Goal: Information Seeking & Learning: Learn about a topic

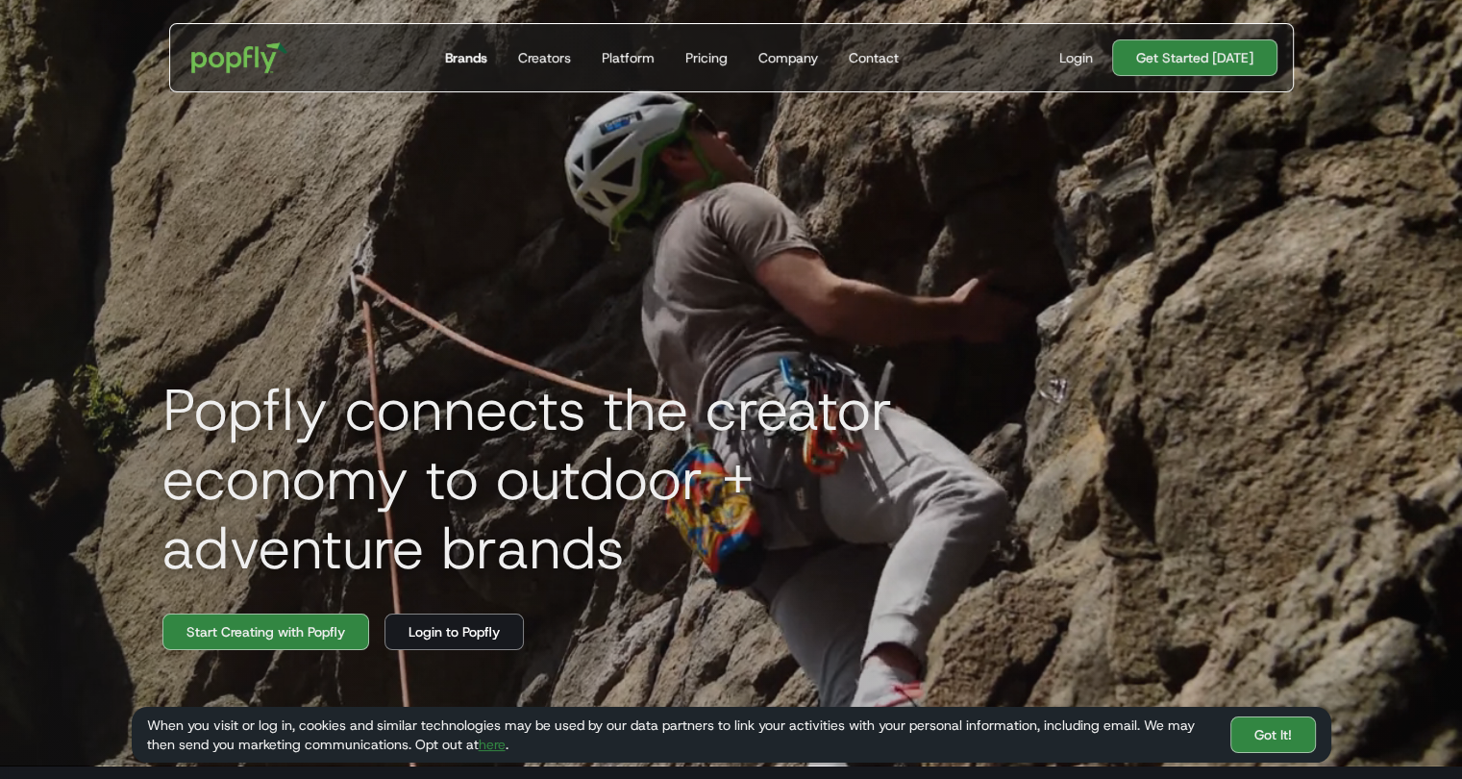
click at [478, 60] on div "Brands" at bounding box center [466, 57] width 42 height 19
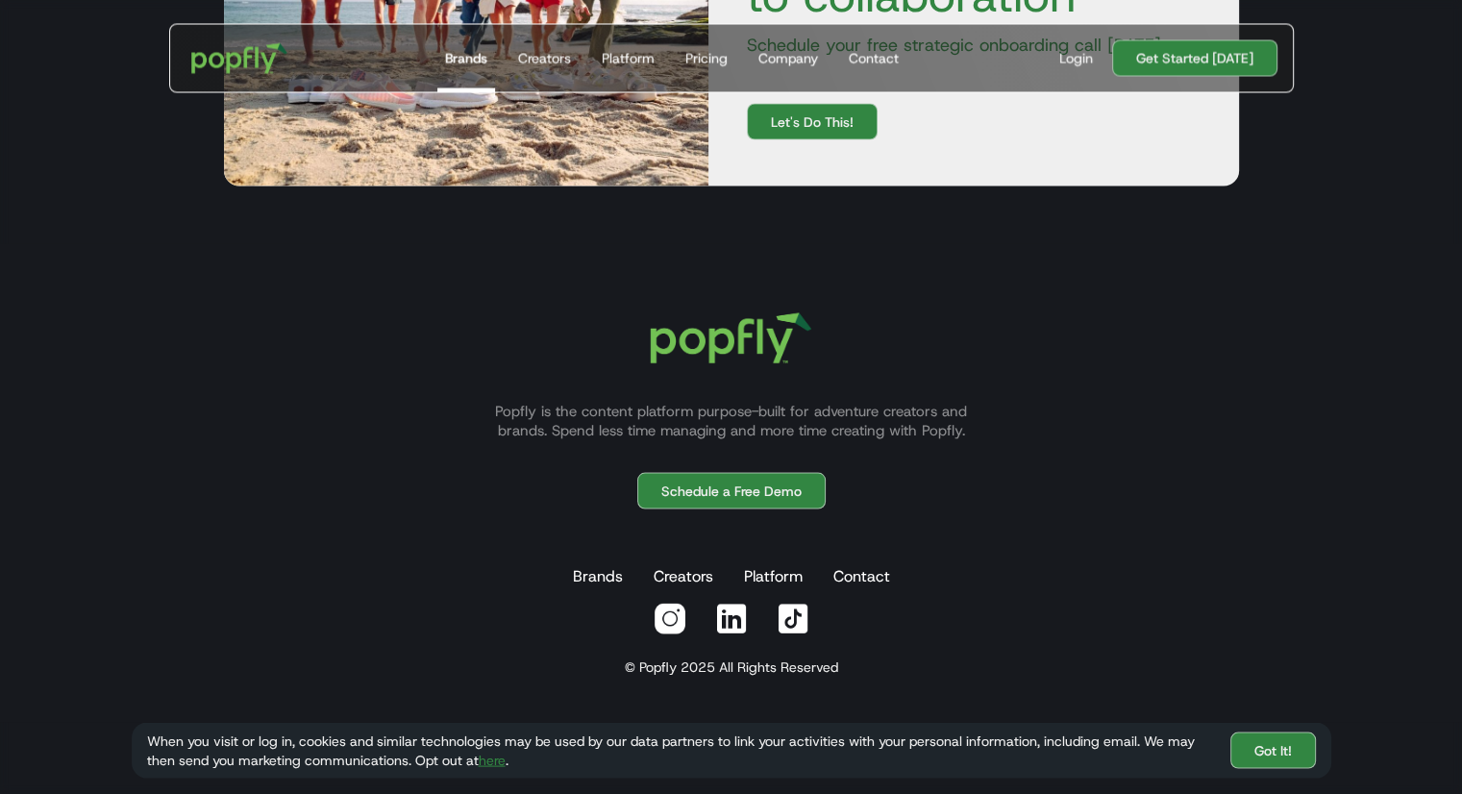
scroll to position [3585, 0]
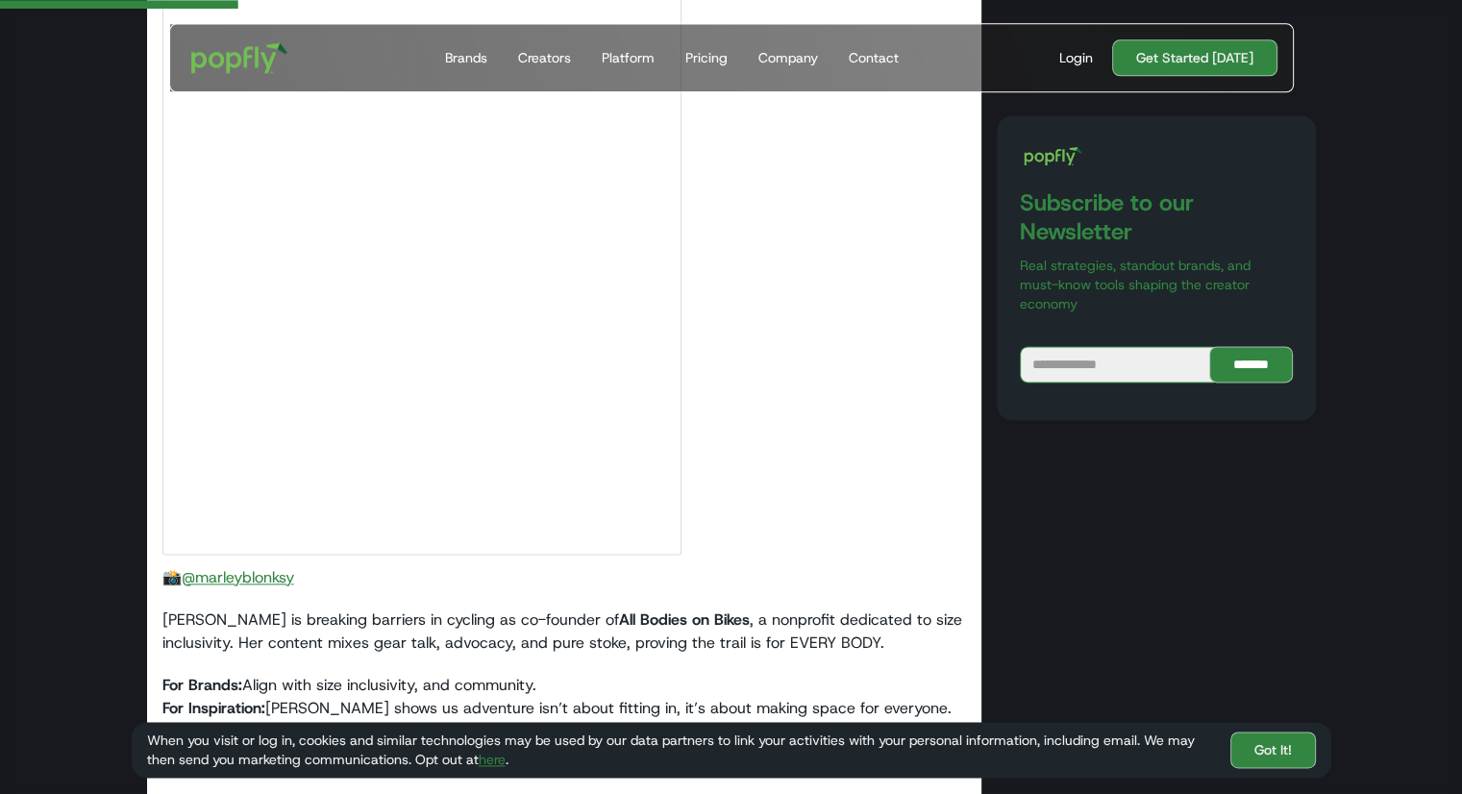
scroll to position [2411, 0]
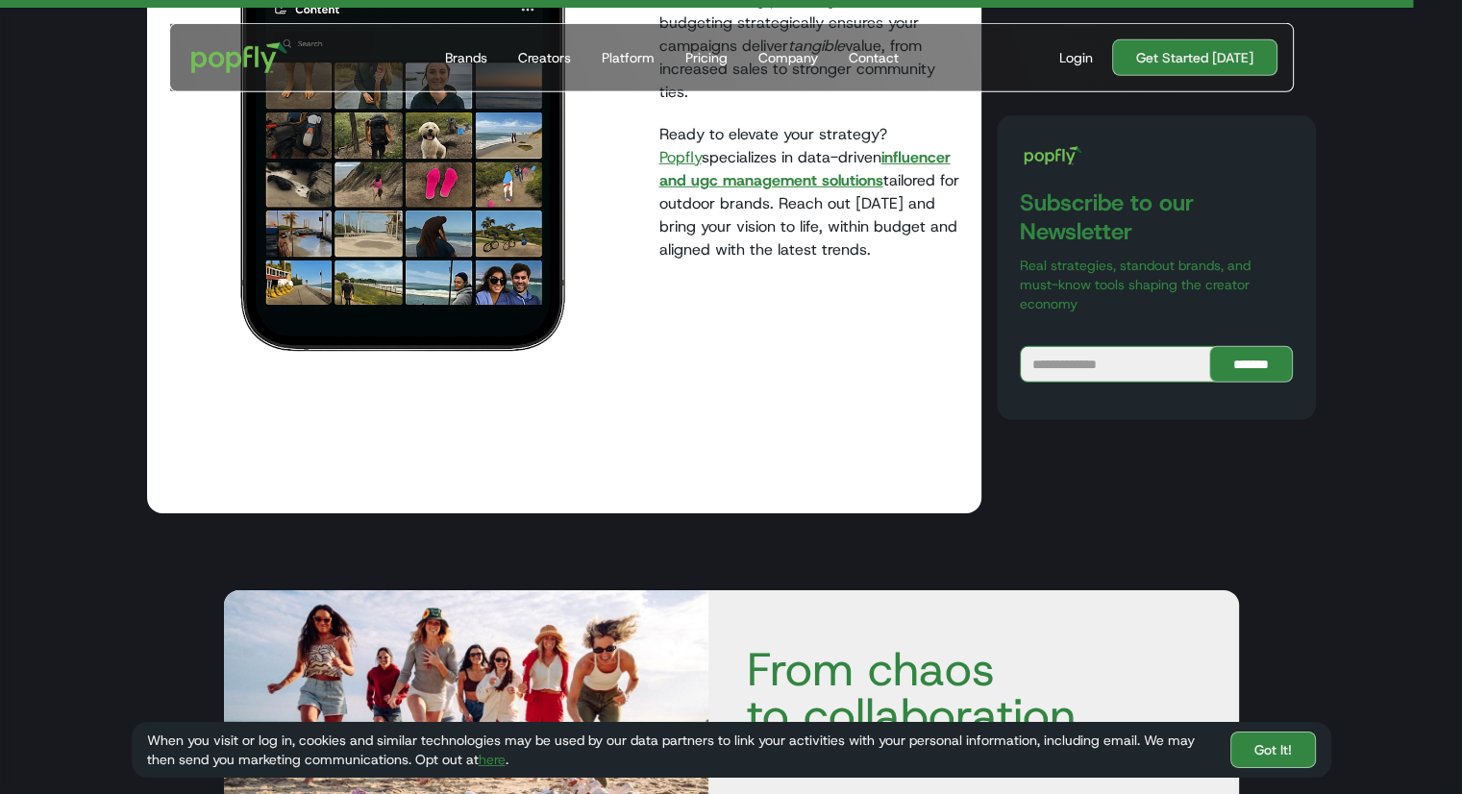
scroll to position [5912, 0]
